Goal: Information Seeking & Learning: Understand process/instructions

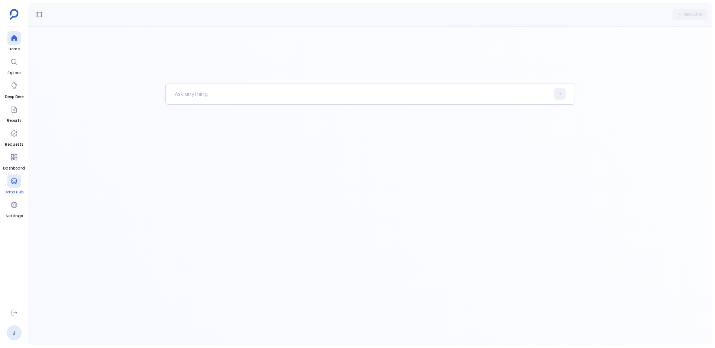
click at [15, 190] on span "Data Hub" at bounding box center [13, 192] width 19 height 6
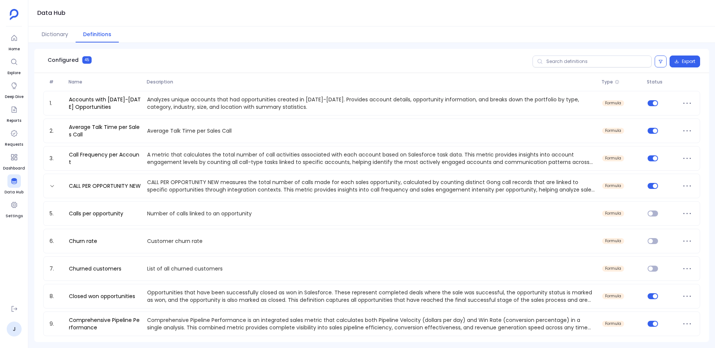
click at [230, 173] on div "1. Accounts with [DATE]-[DATE] Opportunities Analyzes unique accounts that had …" at bounding box center [371, 311] width 657 height 441
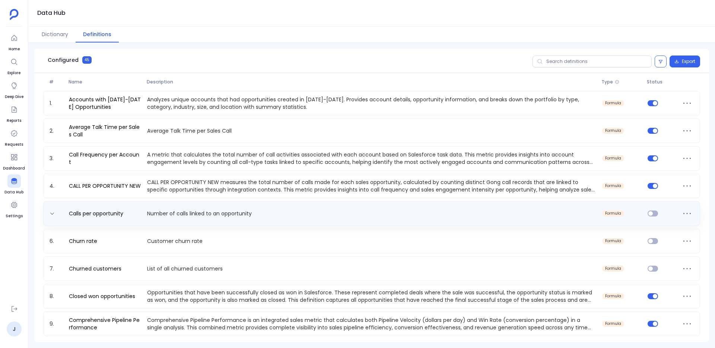
click at [79, 201] on div "Calls per opportunity Number of calls linked to an opportunity formula" at bounding box center [371, 213] width 657 height 25
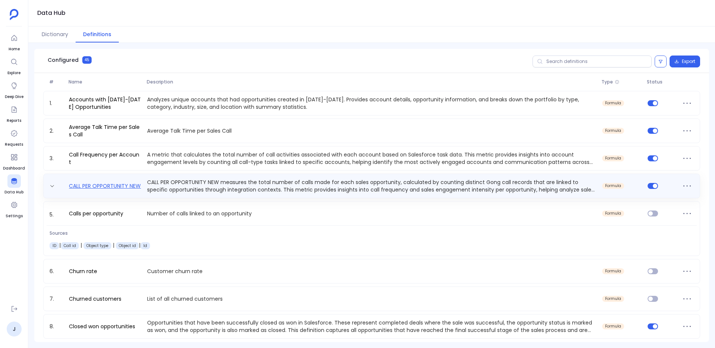
click at [93, 184] on link "CALL PER OPPORTUNITY NEW" at bounding box center [105, 185] width 78 height 7
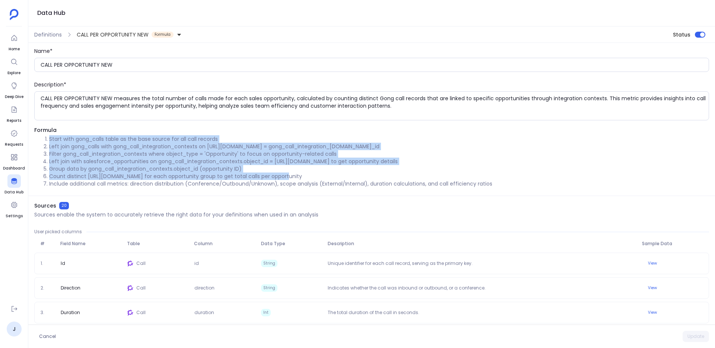
drag, startPoint x: 42, startPoint y: 137, endPoint x: 310, endPoint y: 176, distance: 270.8
click at [310, 176] on ol "Start with gong_calls table as the base source for all call records Left join g…" at bounding box center [371, 161] width 675 height 52
drag, startPoint x: 466, startPoint y: 173, endPoint x: 511, endPoint y: 178, distance: 44.6
click at [475, 173] on li "Count distinct [URL][DOMAIN_NAME] for each opportunity group to get total calls…" at bounding box center [379, 175] width 660 height 7
click at [511, 178] on li "Count distinct [URL][DOMAIN_NAME] for each opportunity group to get total calls…" at bounding box center [379, 175] width 660 height 7
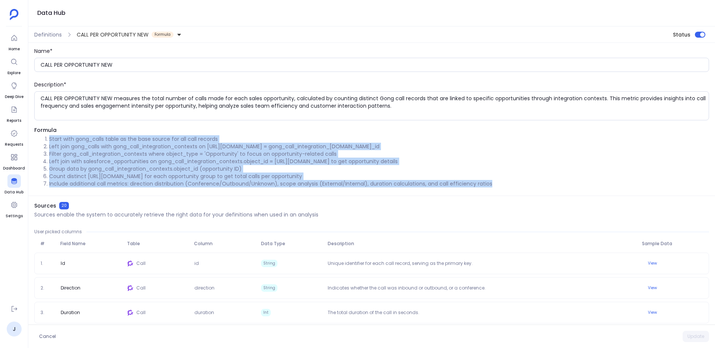
click at [508, 182] on li "Include additional call metrics: direction distribution (Conference/Outbound/Un…" at bounding box center [379, 183] width 660 height 7
copy ol "Start with gong_calls table as the base source for all call records Left join g…"
click at [503, 178] on li "Count distinct [URL][DOMAIN_NAME] for each opportunity group to get total calls…" at bounding box center [379, 175] width 660 height 7
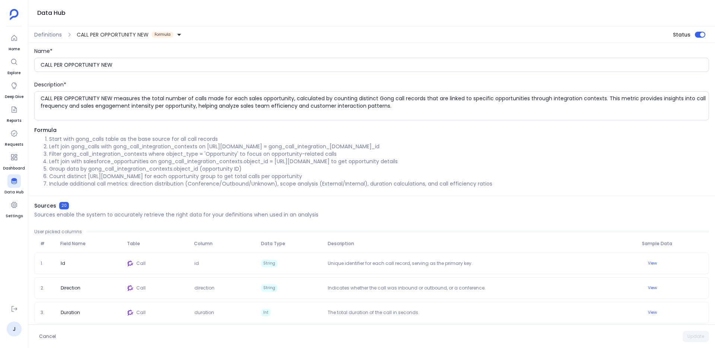
click at [221, 157] on li "Filter gong_call_integration_contexts where object_type = 'Opportunity' to focu…" at bounding box center [379, 153] width 660 height 7
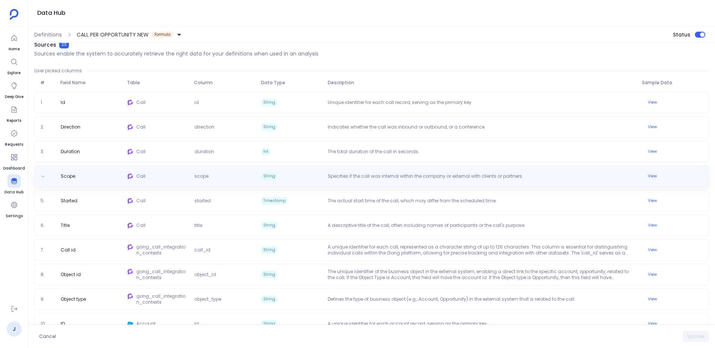
scroll to position [160, 0]
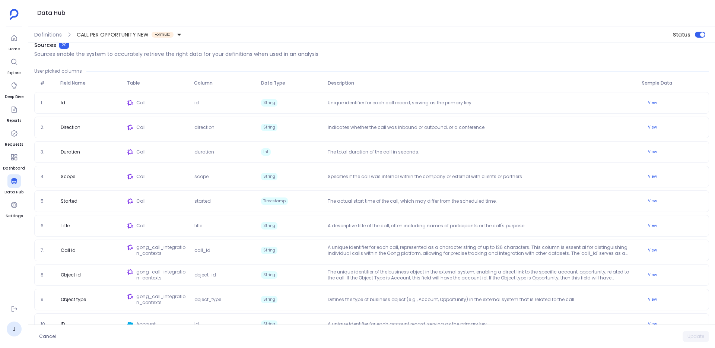
click at [60, 38] on div "Definitions CALL PER OPPORTUNITY NEW Formula" at bounding box center [105, 35] width 155 height 12
click at [56, 38] on span "Definitions" at bounding box center [48, 34] width 28 height 7
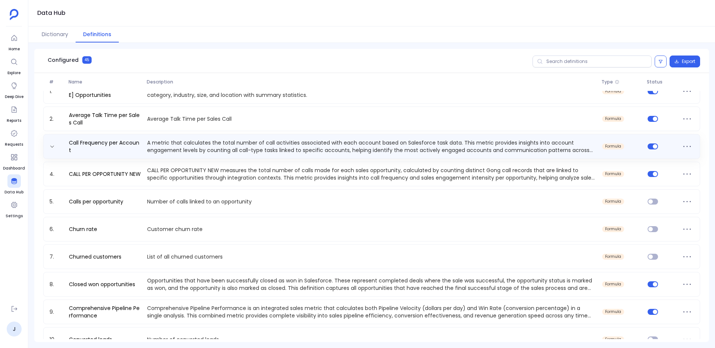
scroll to position [13, 0]
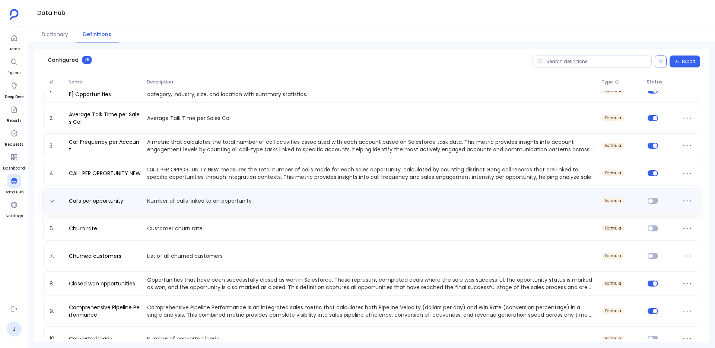
click at [109, 194] on div "Calls per opportunity Number of calls linked to an opportunity formula" at bounding box center [371, 200] width 657 height 25
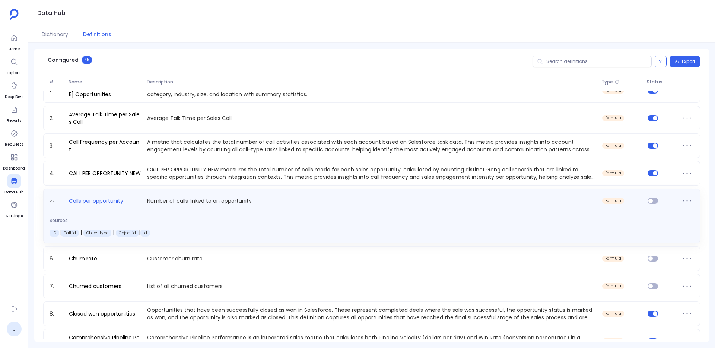
click at [108, 204] on link "Calls per opportunity" at bounding box center [96, 202] width 60 height 12
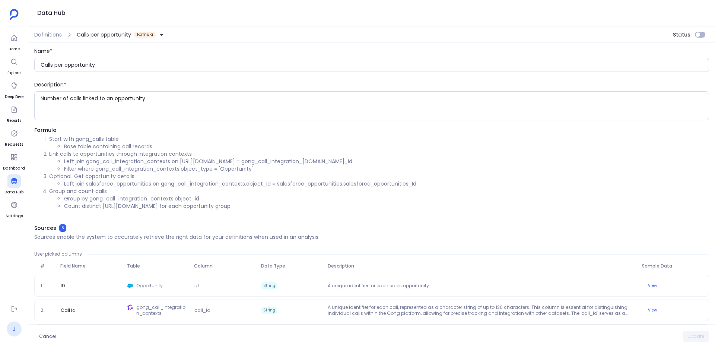
click at [14, 326] on link "J" at bounding box center [14, 328] width 15 height 15
